Goal: Check status: Check status

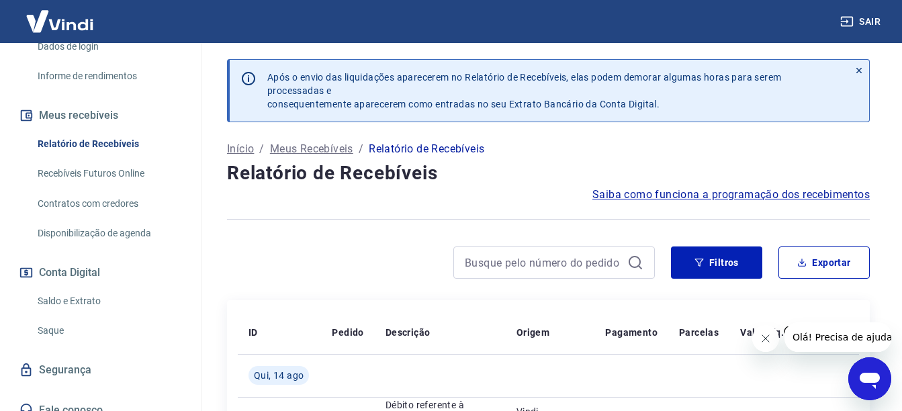
scroll to position [67, 0]
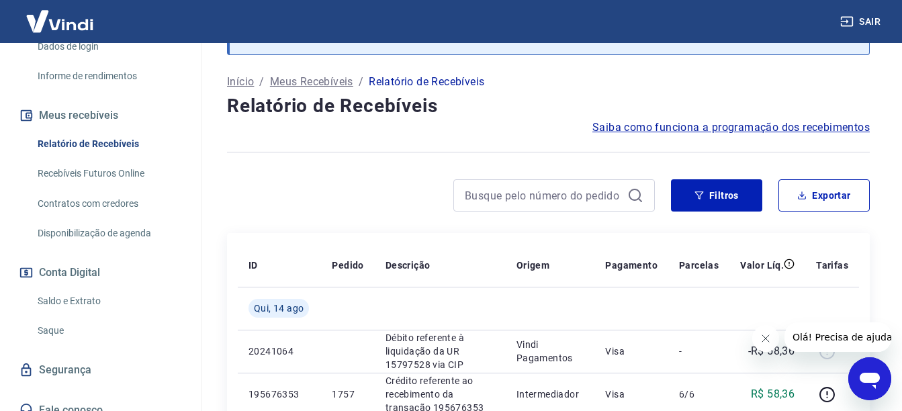
click at [78, 287] on link "Saldo e Extrato" at bounding box center [108, 301] width 152 height 28
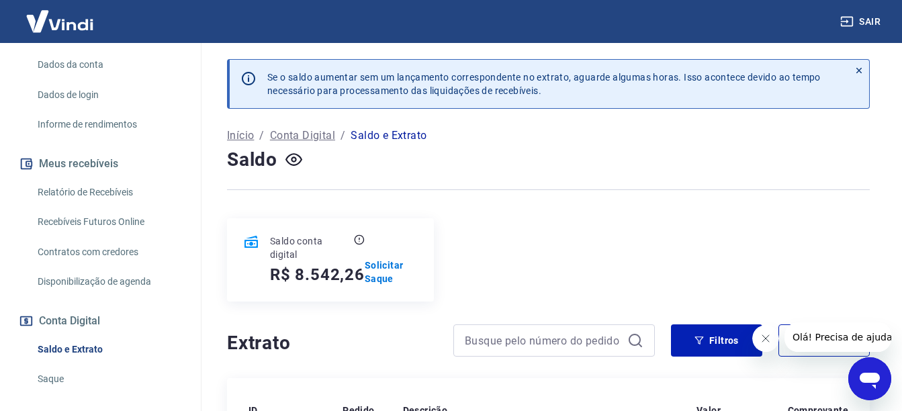
scroll to position [250, 0]
